Goal: Information Seeking & Learning: Learn about a topic

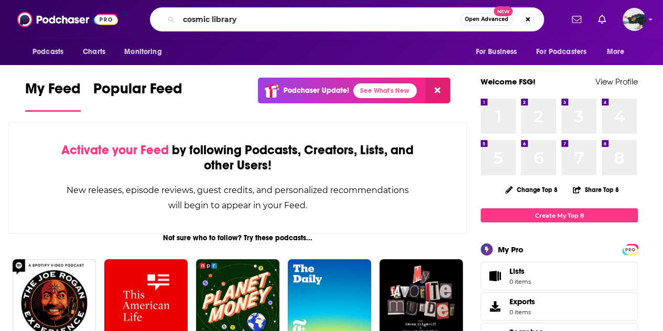
type input "cosmic library"
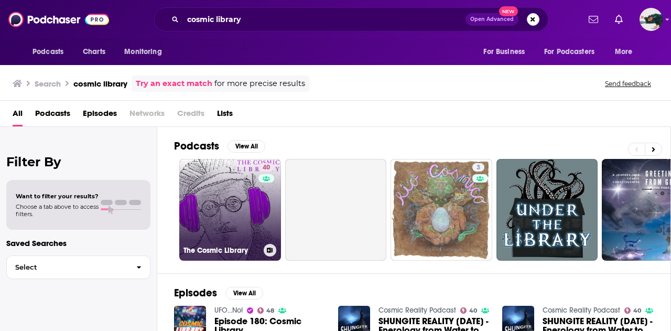
click at [185, 171] on link "40 The Cosmic Library" at bounding box center [230, 210] width 102 height 102
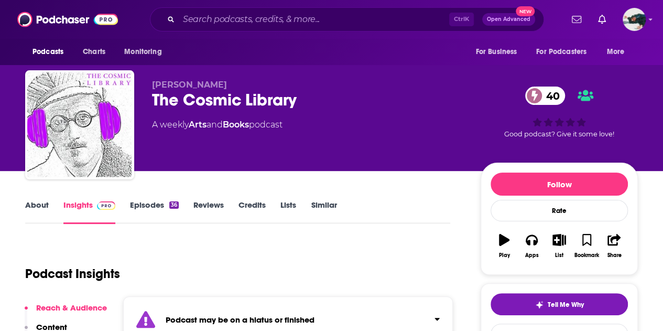
click at [158, 205] on link "Episodes 36" at bounding box center [154, 212] width 49 height 24
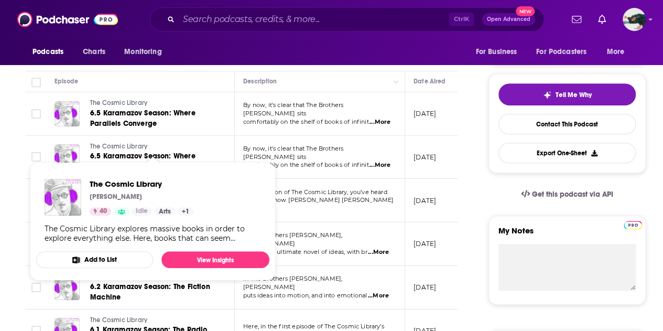
scroll to position [262, 0]
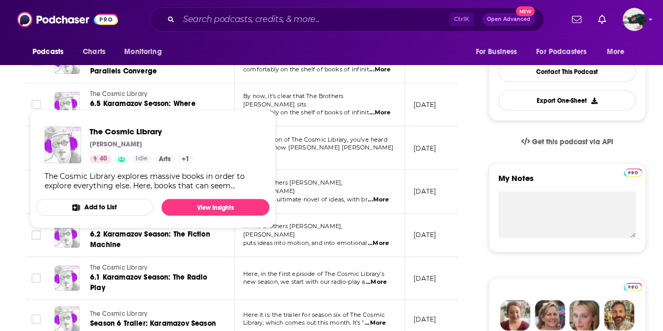
click at [408, 257] on td "[DATE]" at bounding box center [439, 279] width 68 height 44
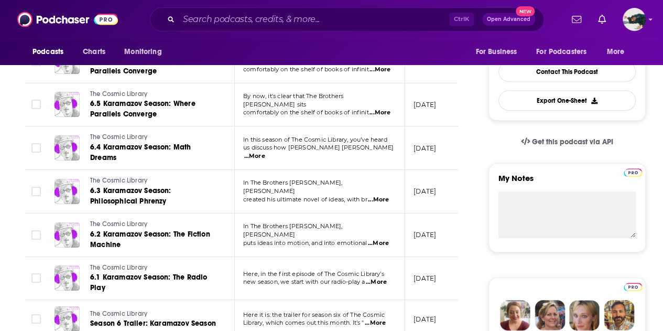
click at [386, 283] on span "...More" at bounding box center [376, 282] width 21 height 8
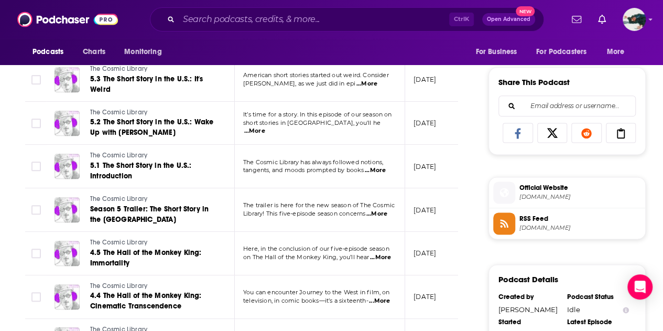
scroll to position [681, 0]
